Goal: Transaction & Acquisition: Purchase product/service

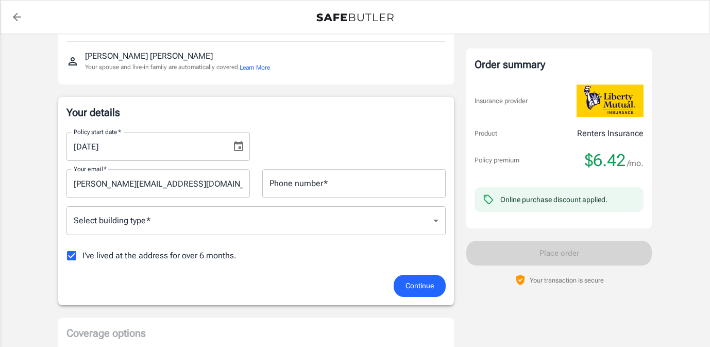
scroll to position [121, 0]
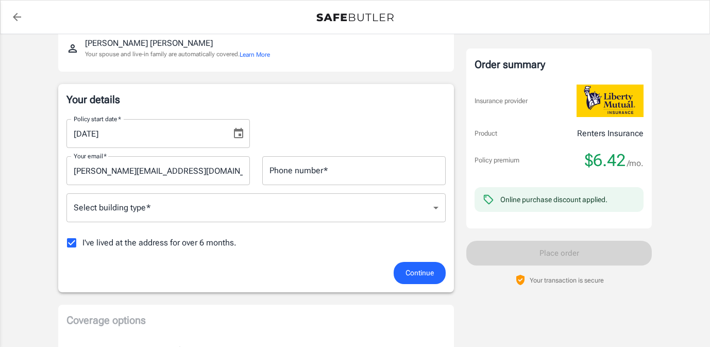
click at [320, 176] on input "Phone number   *" at bounding box center [353, 170] width 183 height 29
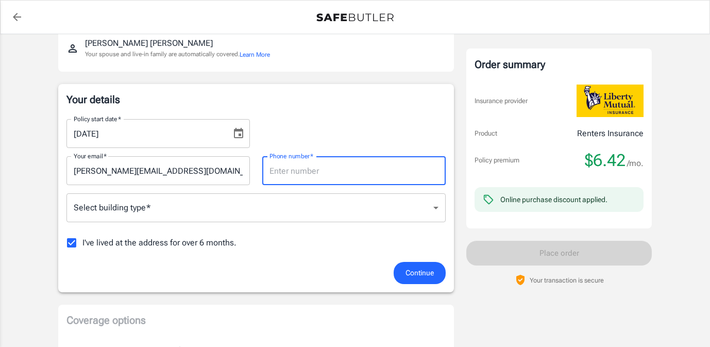
click at [68, 245] on input "I've lived at the address for over 6 months." at bounding box center [72, 243] width 22 height 22
checkbox input "false"
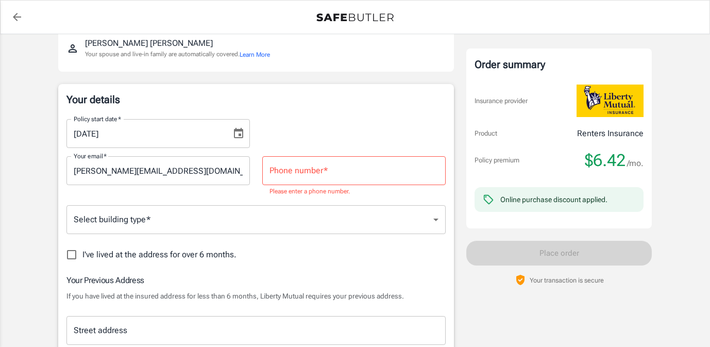
click at [295, 177] on input "Phone number   *" at bounding box center [353, 170] width 183 height 29
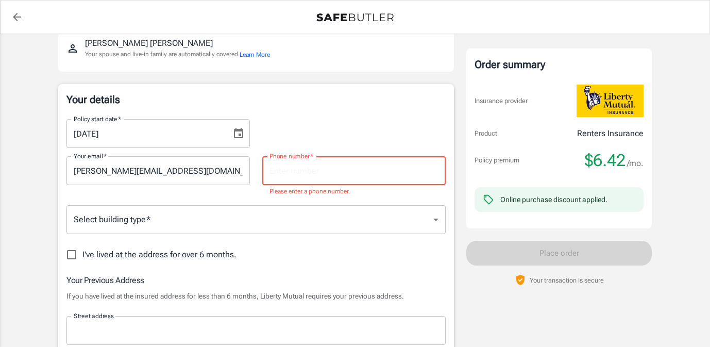
type input "4085948927"
type input "[STREET_ADDRESS]"
type input "CUPERTINO"
type input "95014"
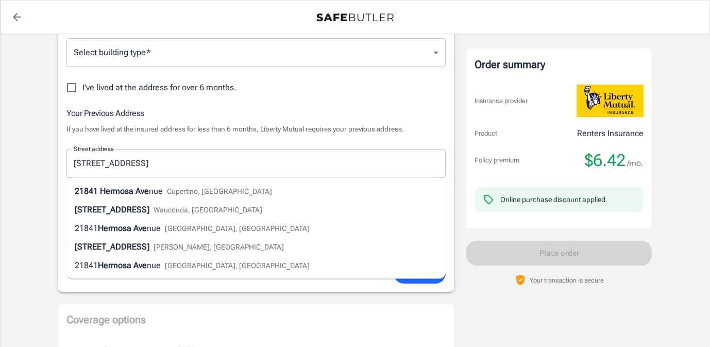
scroll to position [314, 0]
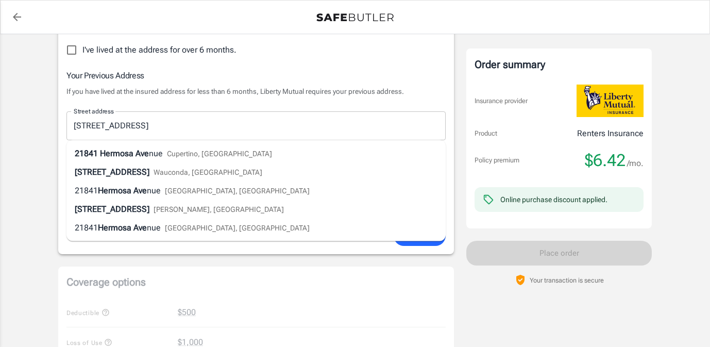
click at [288, 156] on li "[STREET_ADDRESS]" at bounding box center [255, 153] width 379 height 19
type input "[STREET_ADDRESS]"
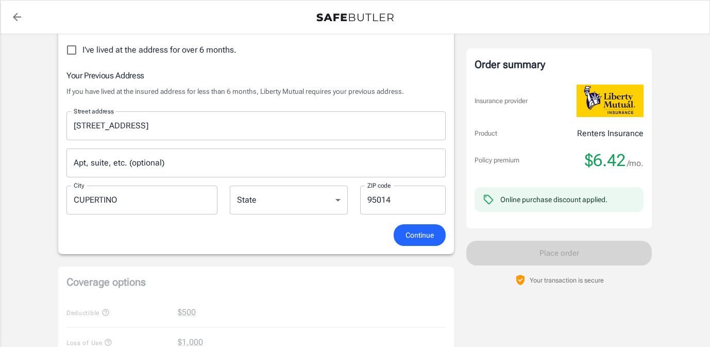
type input "Cupertino"
select select "CA"
click at [401, 240] on button "Continue" at bounding box center [420, 235] width 52 height 22
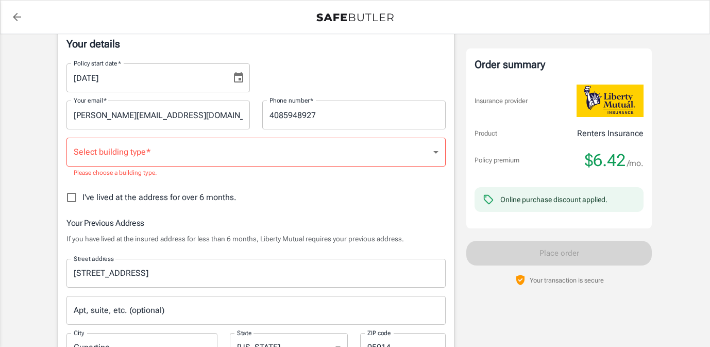
scroll to position [162, 0]
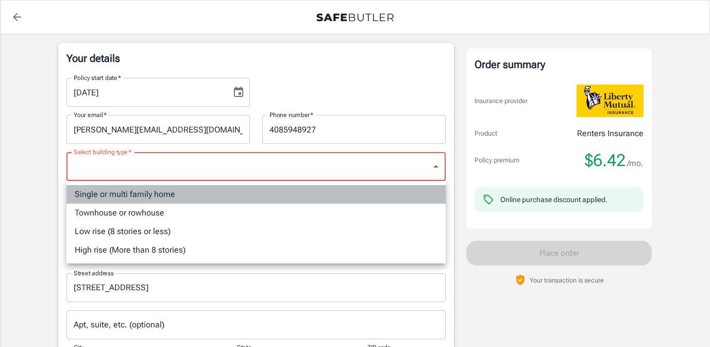
click at [209, 197] on li "Single or multi family home" at bounding box center [255, 194] width 379 height 19
type input "singlefamily"
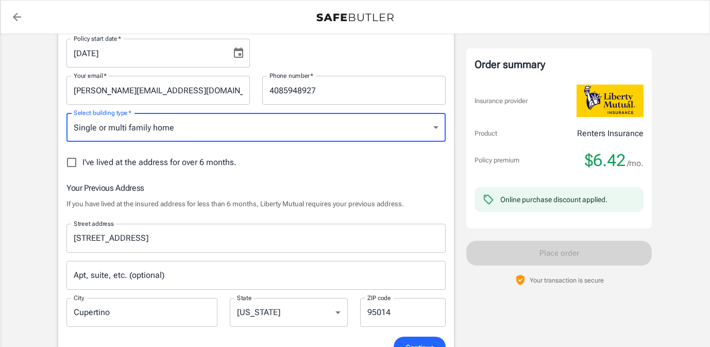
scroll to position [241, 0]
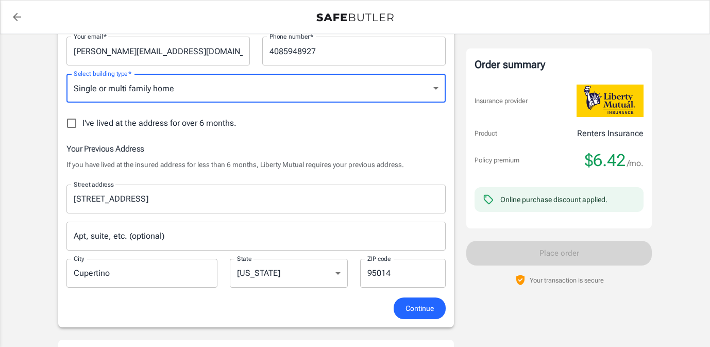
click at [398, 304] on button "Continue" at bounding box center [420, 308] width 52 height 22
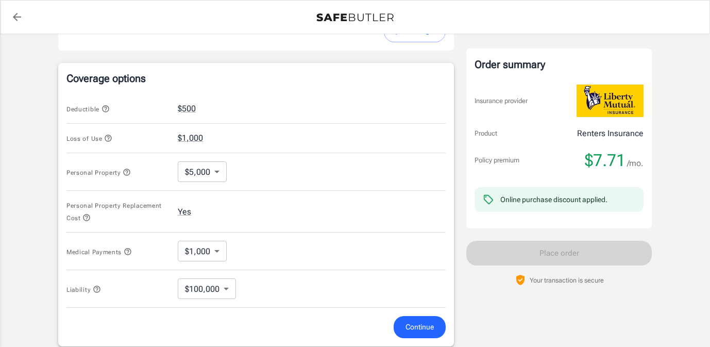
scroll to position [406, 0]
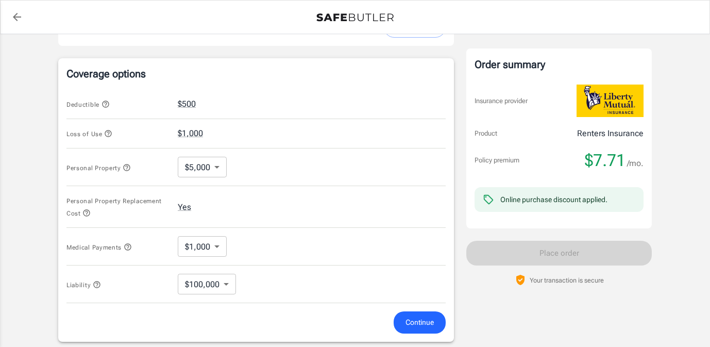
click at [217, 252] on body "Policy premium $ 7.71 /mo Liberty Mutual Renters Insurance [STREET_ADDRESS] You…" at bounding box center [355, 100] width 710 height 1013
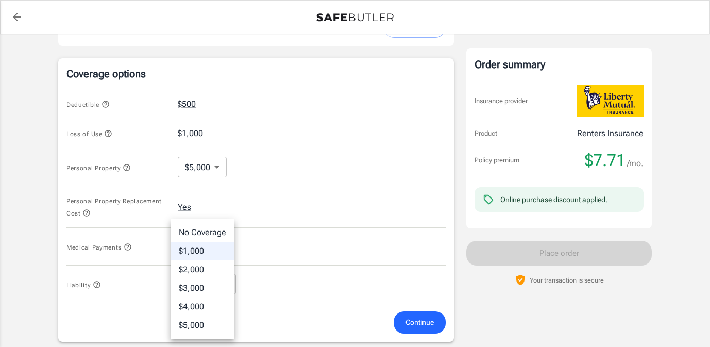
click at [303, 234] on div at bounding box center [355, 173] width 710 height 347
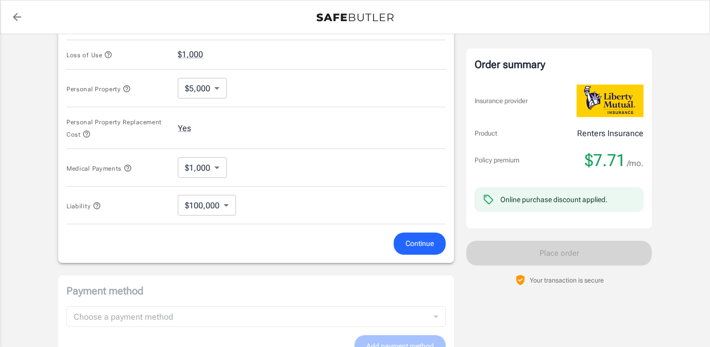
scroll to position [483, 0]
click at [215, 173] on body "Policy premium $ 7.71 /mo Liberty Mutual Renters Insurance [STREET_ADDRESS] You…" at bounding box center [355, 23] width 710 height 1013
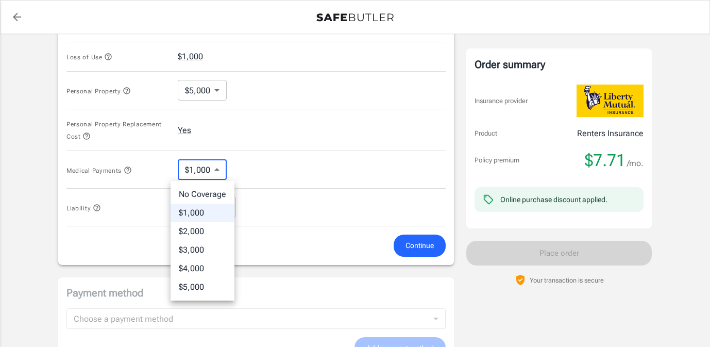
click at [215, 189] on li "No Coverage" at bounding box center [203, 194] width 64 height 19
type input "No Coverage"
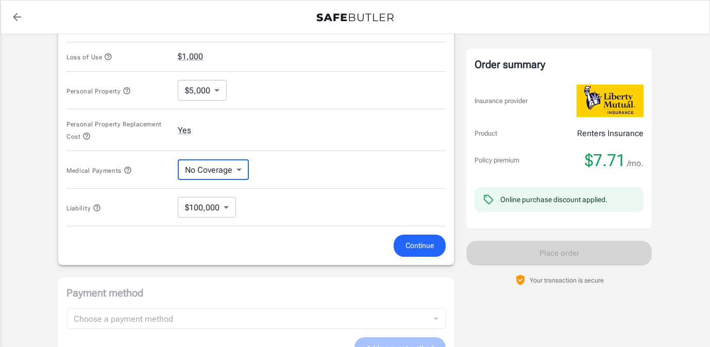
click at [286, 158] on div "Medical Payments No Coverage No Coverage ​" at bounding box center [255, 170] width 379 height 38
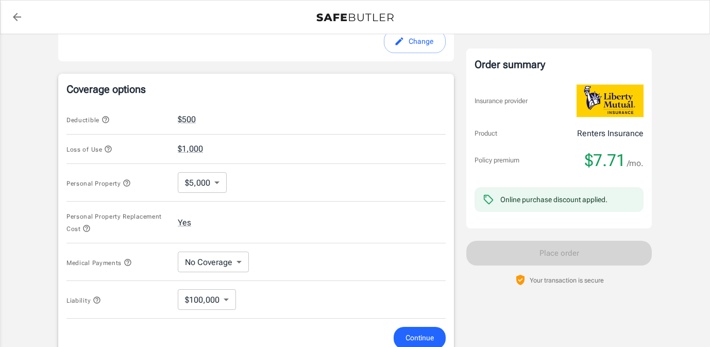
scroll to position [494, 0]
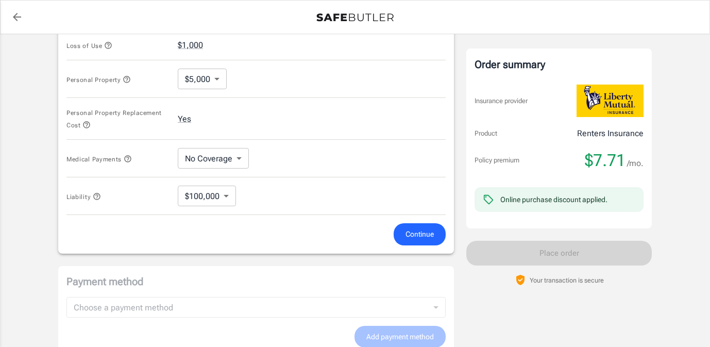
click at [96, 196] on icon "button" at bounding box center [96, 196] width 7 height 7
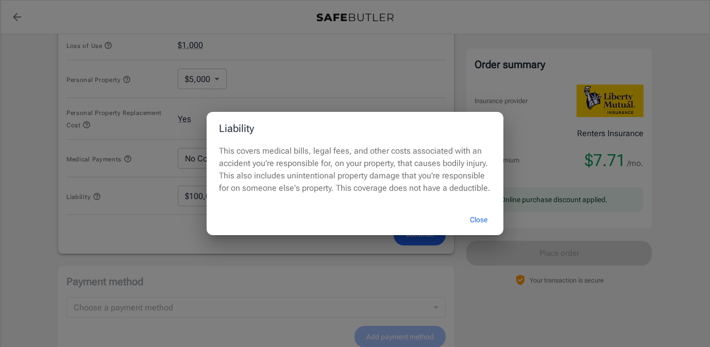
click at [470, 221] on button "Close" at bounding box center [478, 220] width 41 height 22
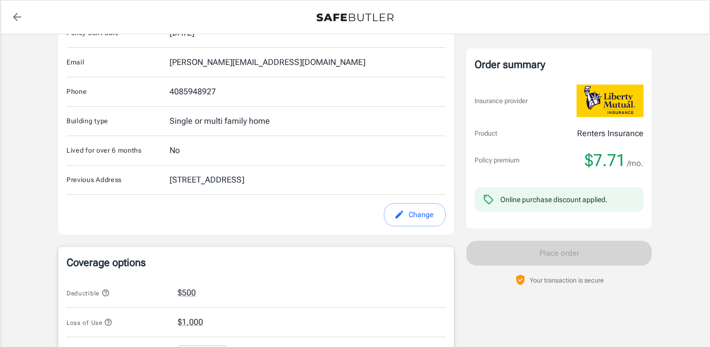
scroll to position [0, 0]
